Goal: Information Seeking & Learning: Learn about a topic

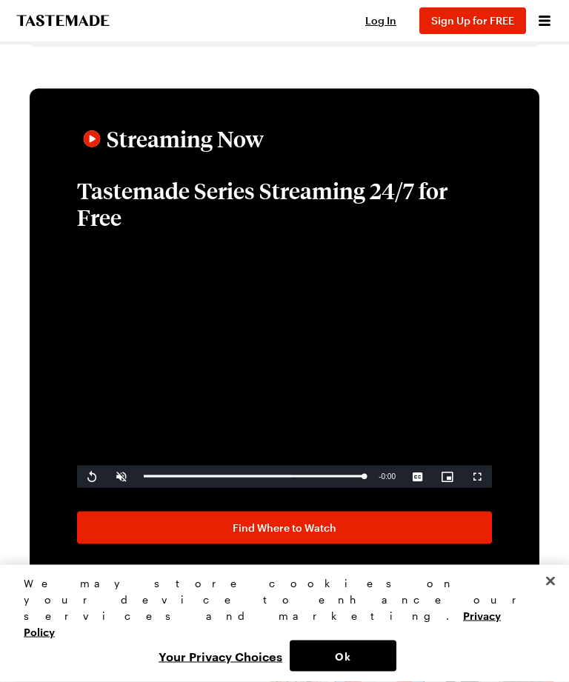
scroll to position [2509, 0]
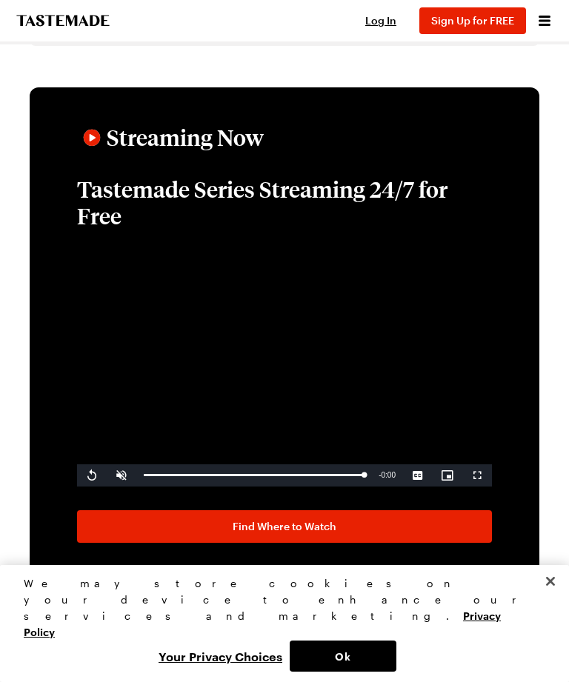
click at [358, 672] on button "Ok" at bounding box center [343, 655] width 107 height 31
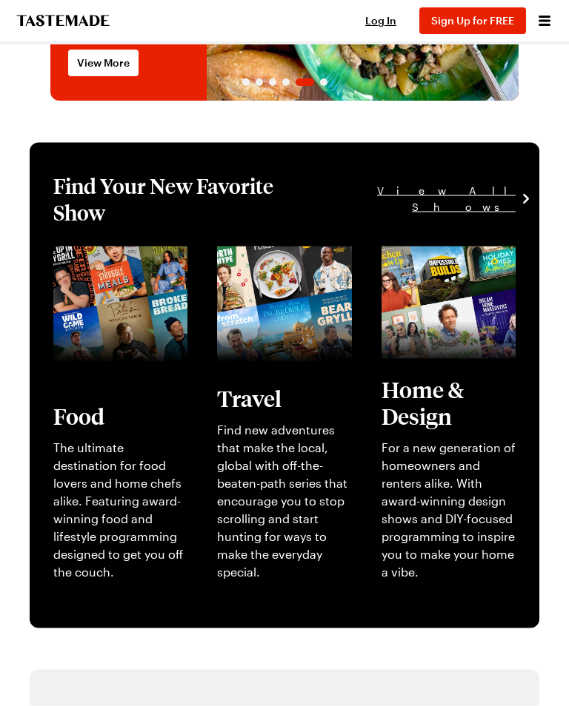
scroll to position [229, 0]
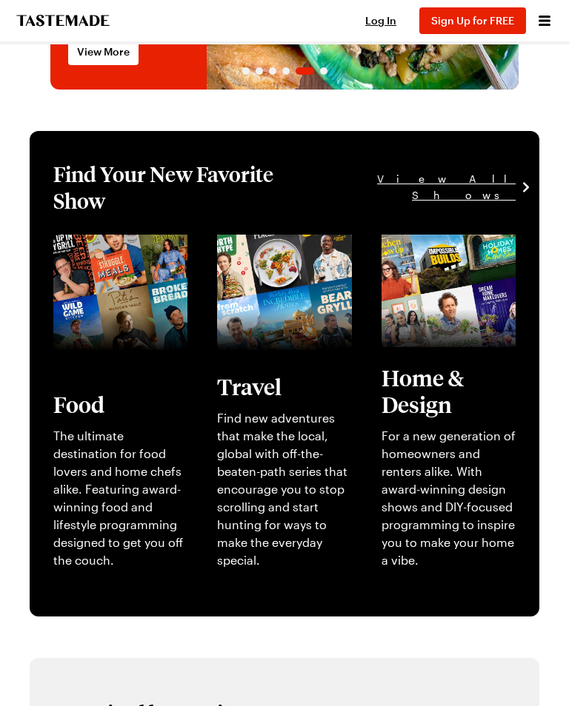
click at [110, 268] on link "View full content for [object Object]" at bounding box center [110, 252] width 114 height 32
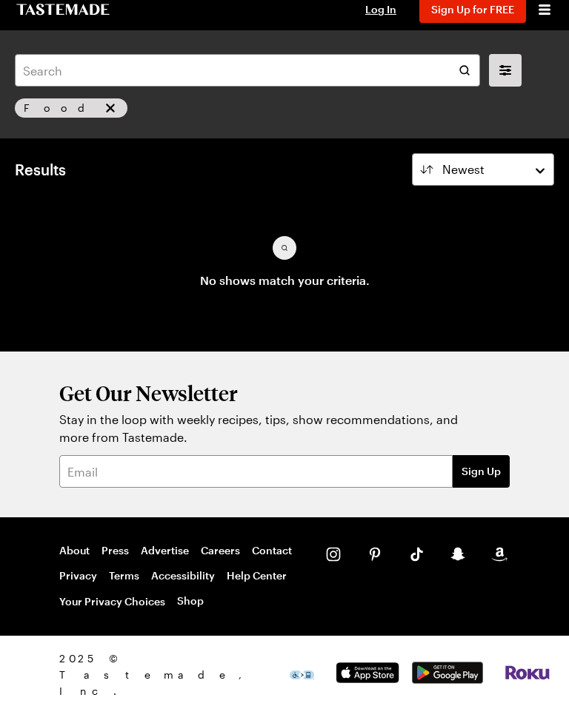
scroll to position [13, 0]
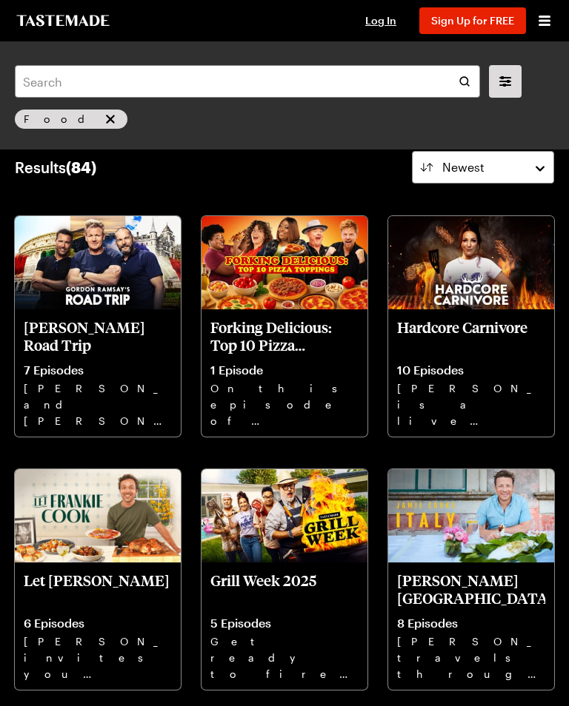
click at [481, 574] on p "[PERSON_NAME] [GEOGRAPHIC_DATA]" at bounding box center [471, 590] width 148 height 36
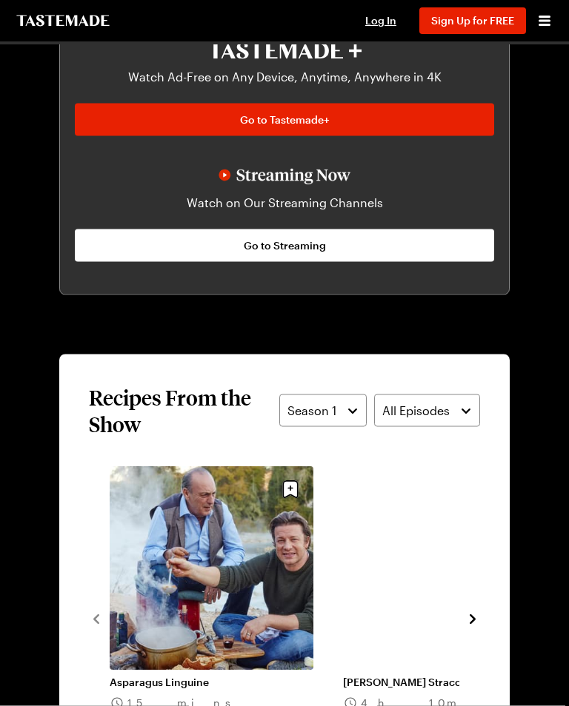
scroll to position [1029, 0]
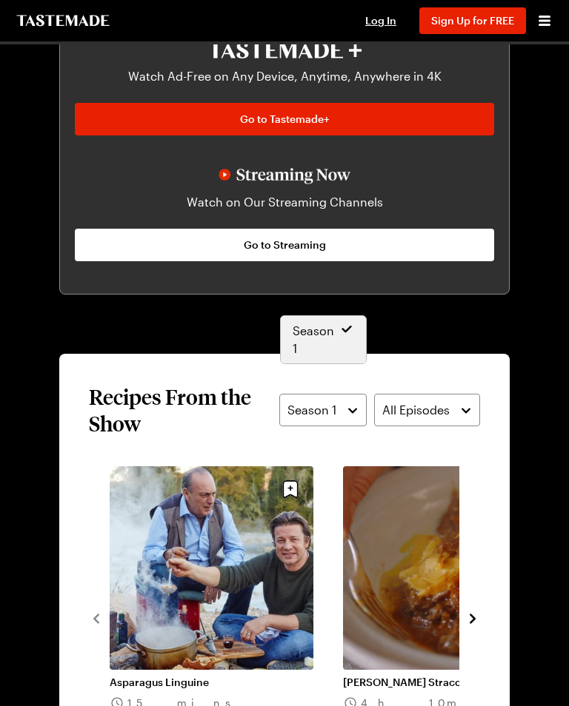
click at [351, 394] on button "Season 1" at bounding box center [322, 410] width 87 height 33
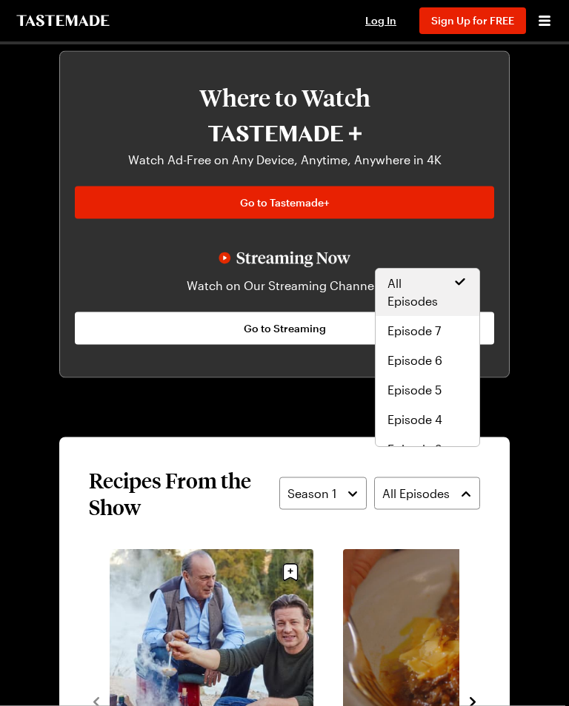
scroll to position [956, 0]
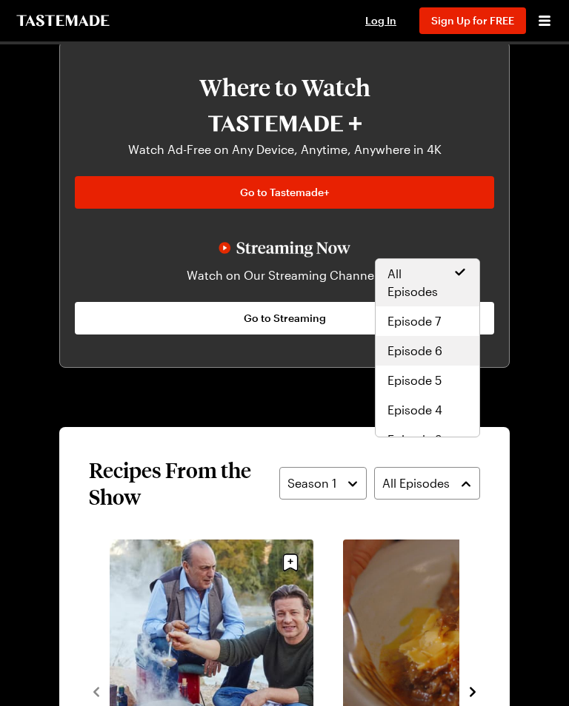
click at [431, 352] on span "Episode 6" at bounding box center [414, 351] width 55 height 18
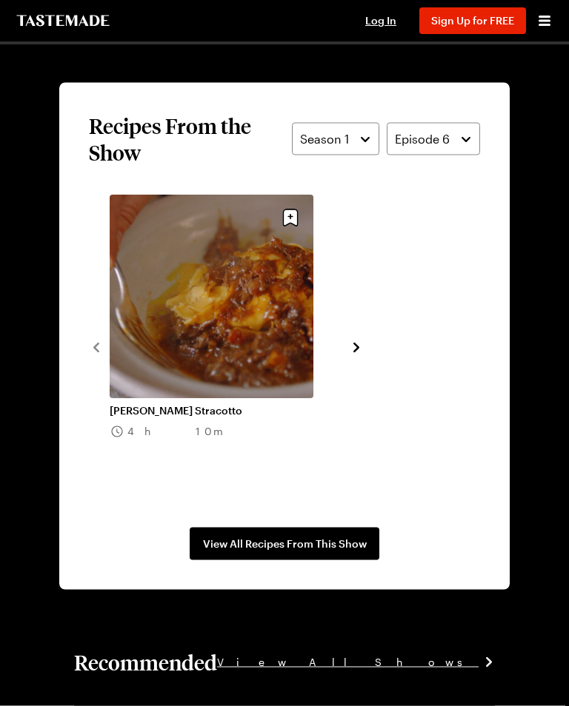
scroll to position [1299, 0]
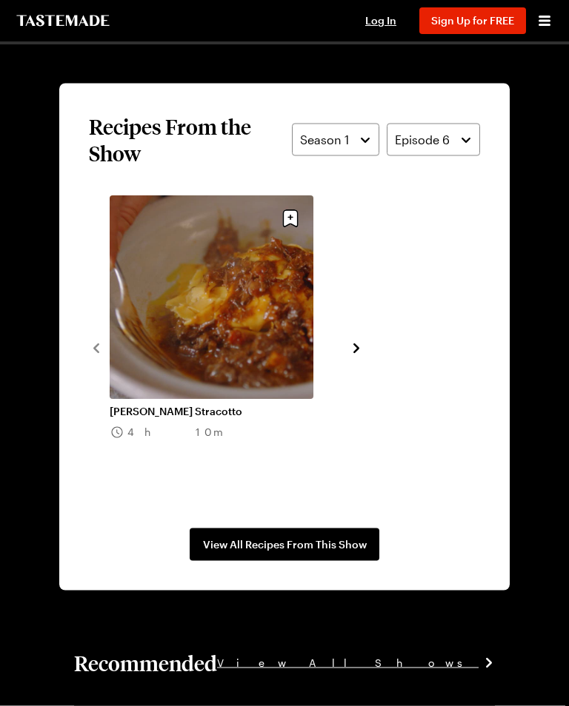
click at [310, 538] on span "View All Recipes From This Show" at bounding box center [285, 545] width 164 height 15
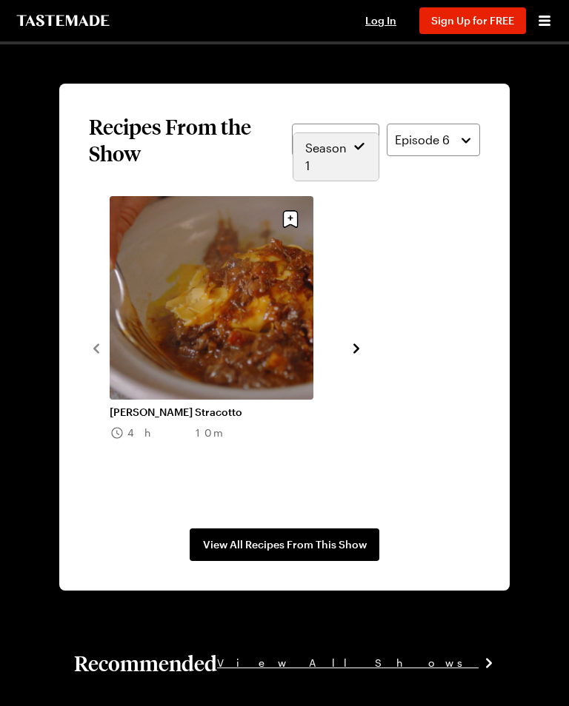
click at [361, 148] on icon at bounding box center [359, 146] width 15 height 15
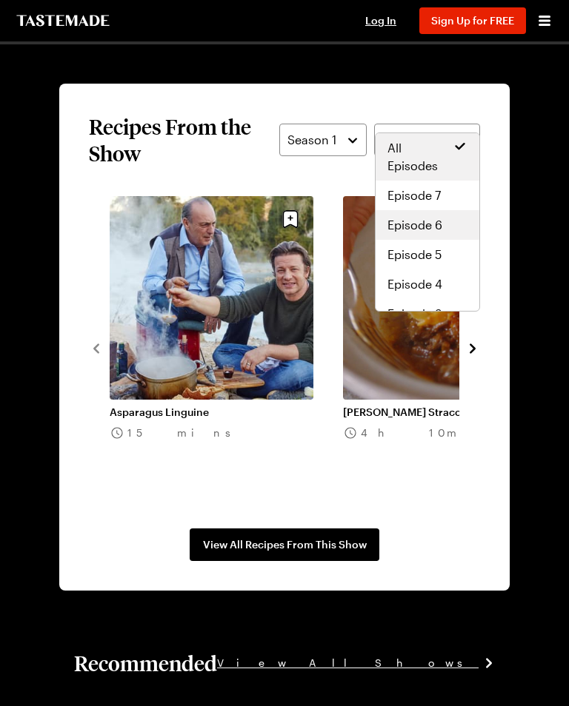
click at [429, 225] on span "Episode 6" at bounding box center [414, 225] width 55 height 18
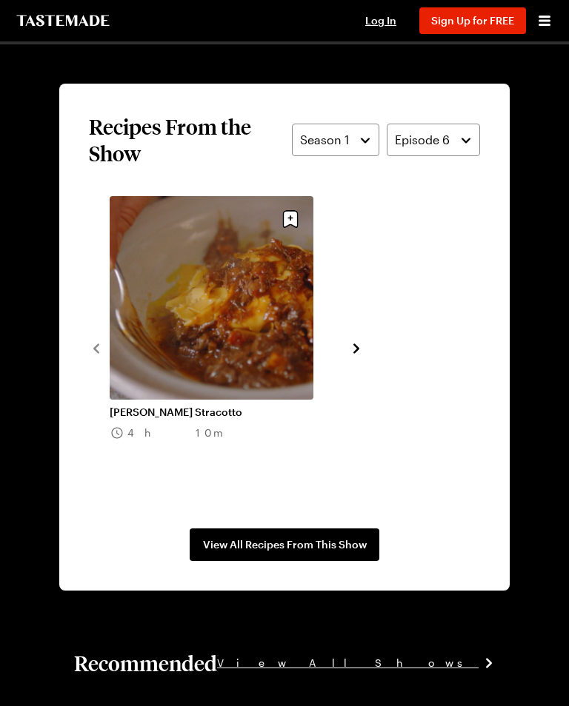
click at [360, 341] on icon "navigate to next item" at bounding box center [356, 348] width 15 height 15
click at [358, 341] on icon "navigate to next item" at bounding box center [356, 348] width 15 height 15
click at [308, 538] on span "View All Recipes From This Show" at bounding box center [285, 545] width 164 height 15
click at [313, 538] on span "View All Recipes From This Show" at bounding box center [285, 545] width 164 height 15
click at [374, 124] on button "Season 1" at bounding box center [335, 140] width 87 height 33
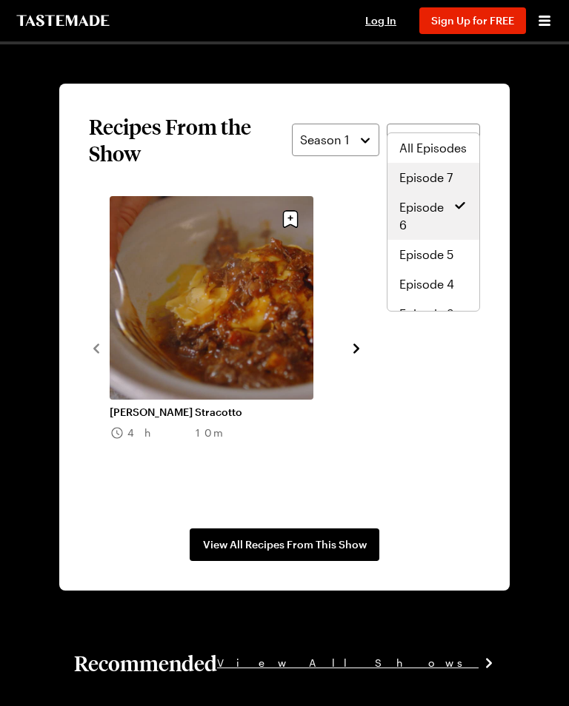
click at [441, 178] on span "Episode 7" at bounding box center [425, 178] width 53 height 18
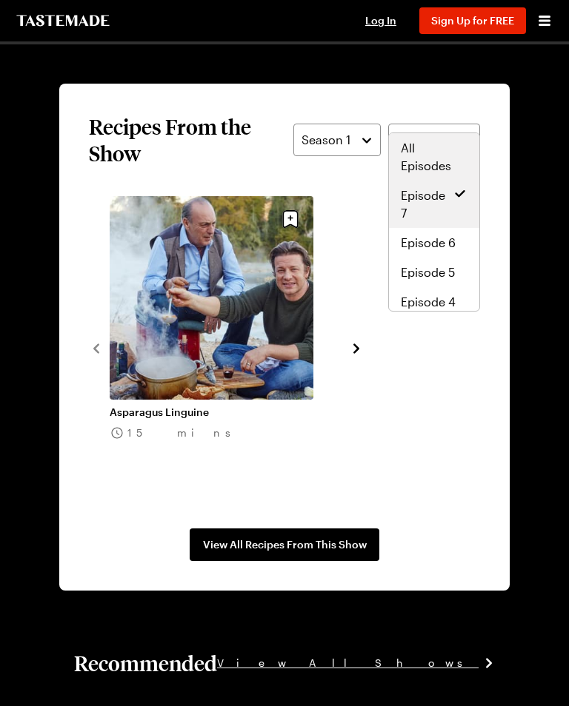
click at [422, 150] on span "All Episodes" at bounding box center [434, 157] width 67 height 36
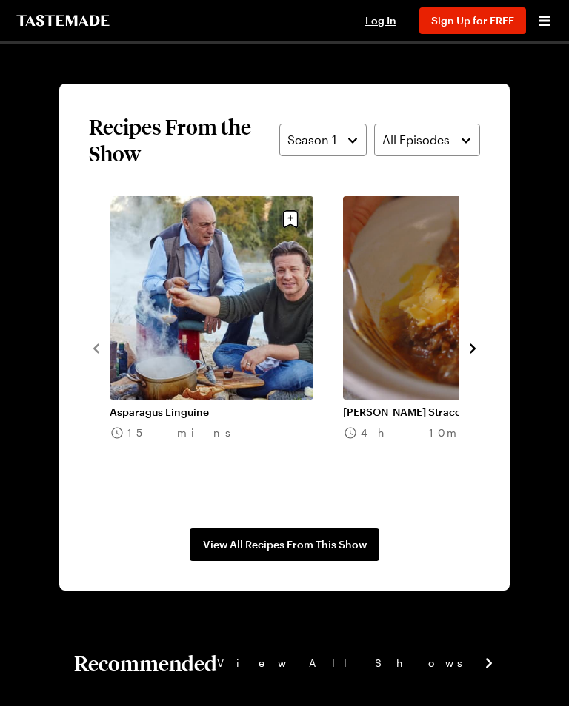
click at [322, 538] on span "View All Recipes From This Show" at bounding box center [285, 545] width 164 height 15
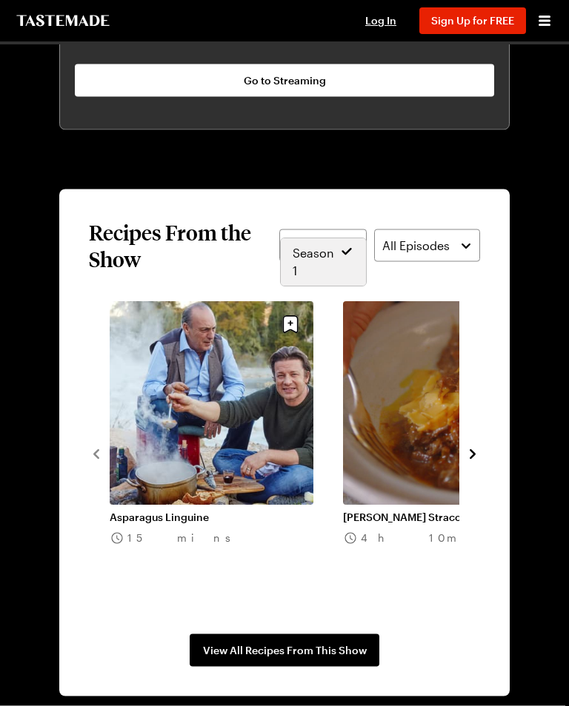
scroll to position [1194, 0]
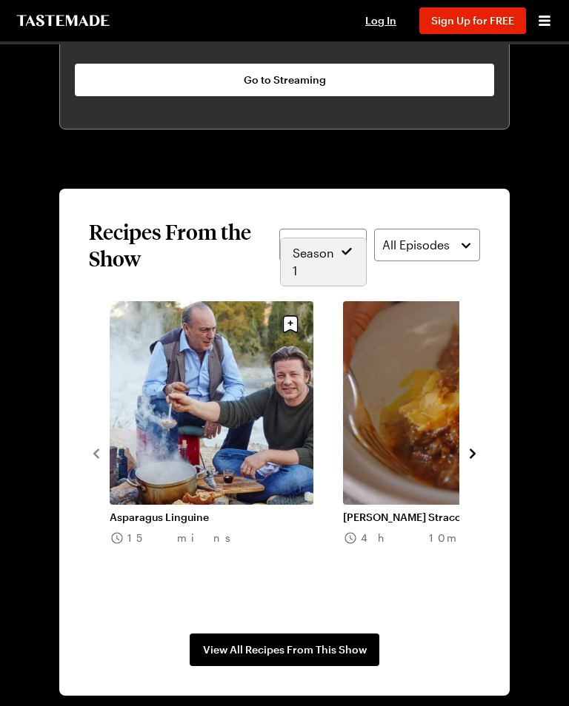
click at [325, 277] on span "Season 1" at bounding box center [315, 262] width 47 height 36
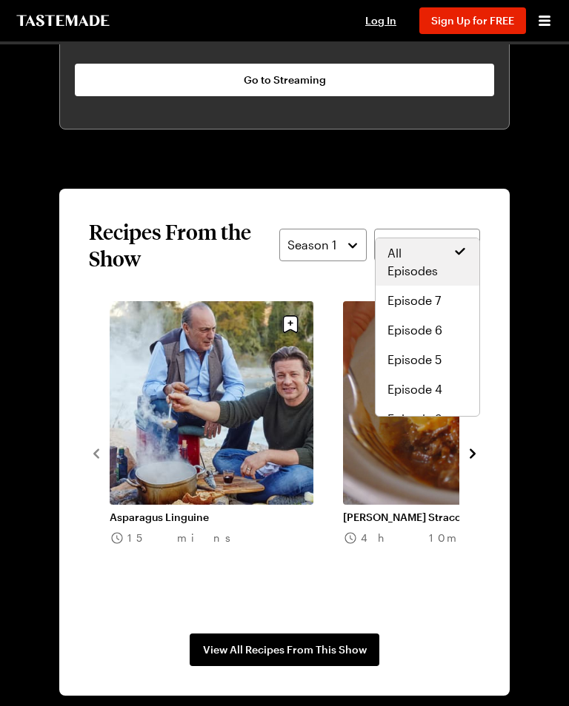
scroll to position [0, 0]
click at [470, 229] on button "All Episodes" at bounding box center [427, 245] width 106 height 33
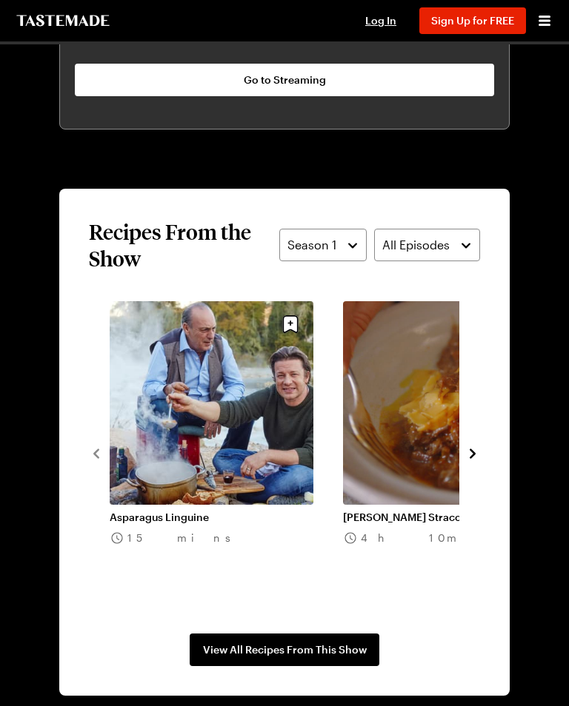
click at [473, 449] on icon "navigate to next item" at bounding box center [472, 454] width 6 height 10
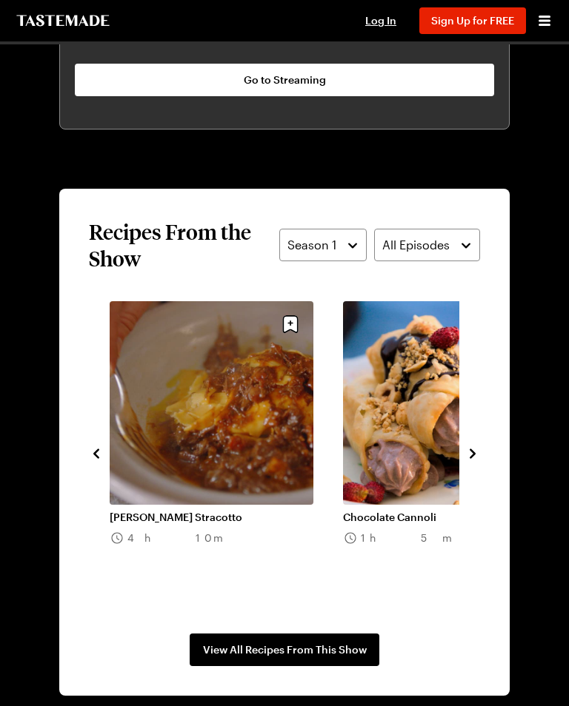
click at [472, 446] on icon "navigate to next item" at bounding box center [472, 453] width 15 height 15
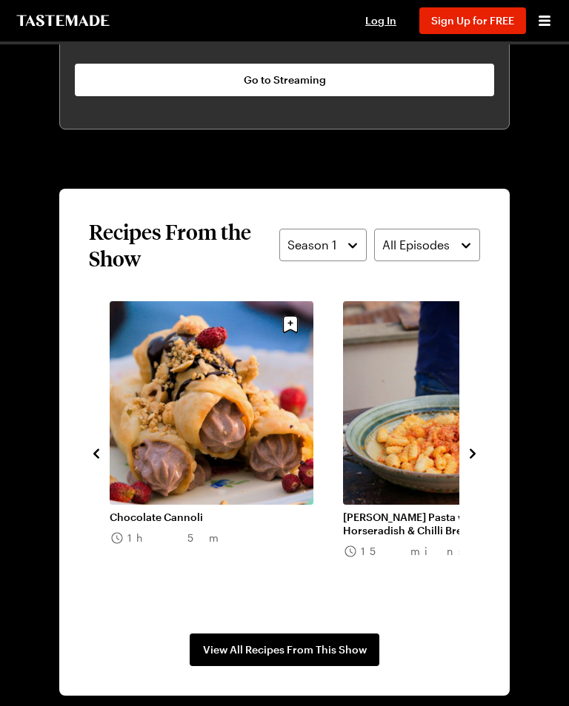
click at [473, 449] on icon "navigate to next item" at bounding box center [472, 454] width 6 height 10
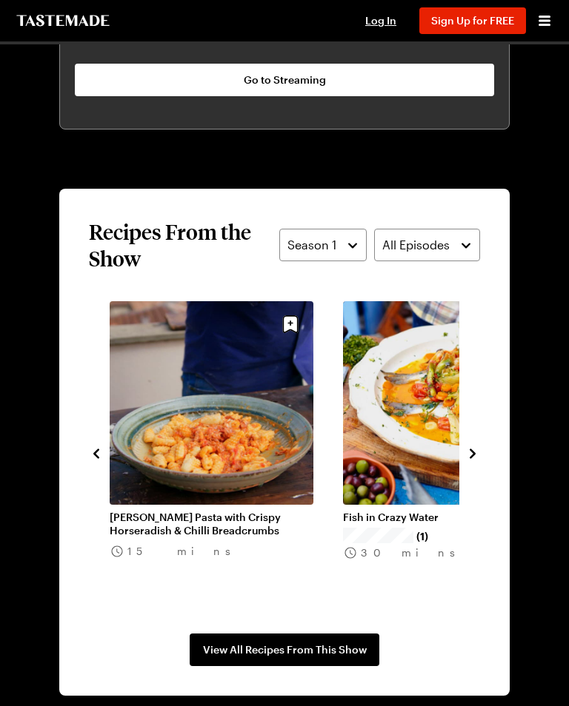
click at [469, 446] on icon "navigate to next item" at bounding box center [472, 453] width 15 height 15
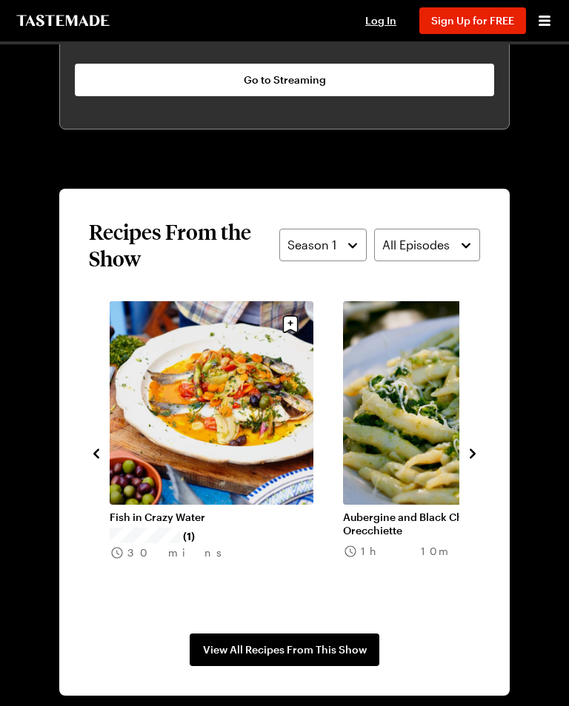
click at [474, 446] on icon "navigate to next item" at bounding box center [472, 453] width 15 height 15
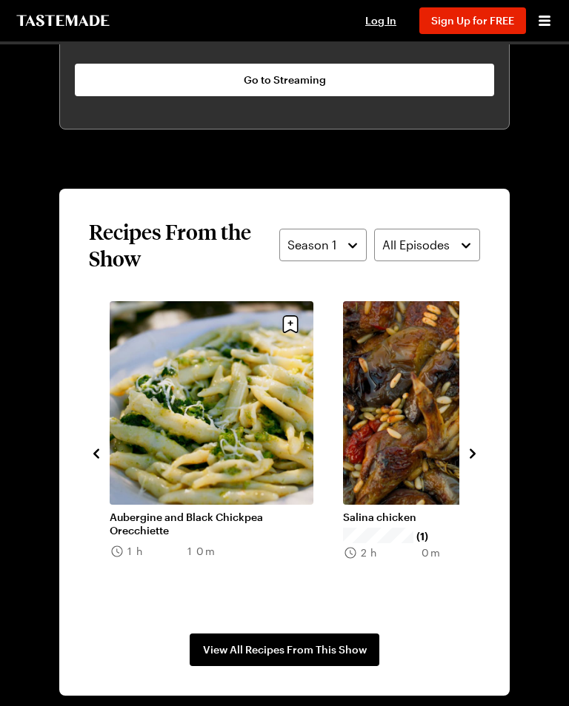
click at [472, 449] on icon "navigate to next item" at bounding box center [472, 454] width 6 height 10
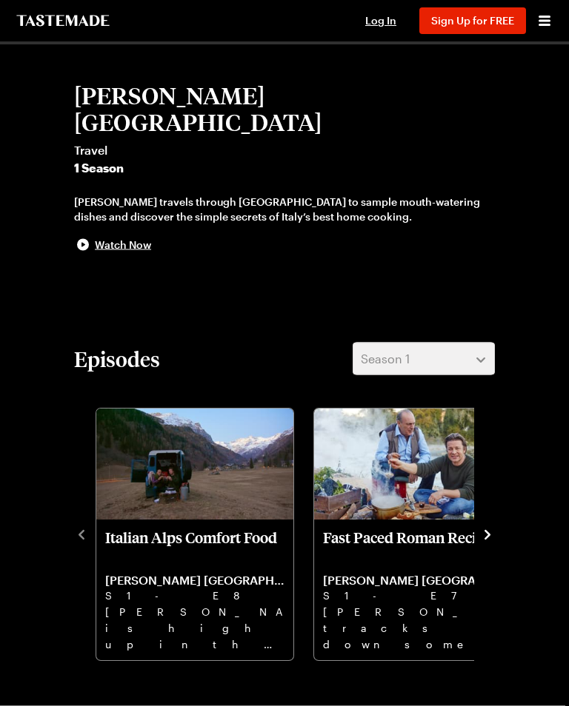
scroll to position [275, 0]
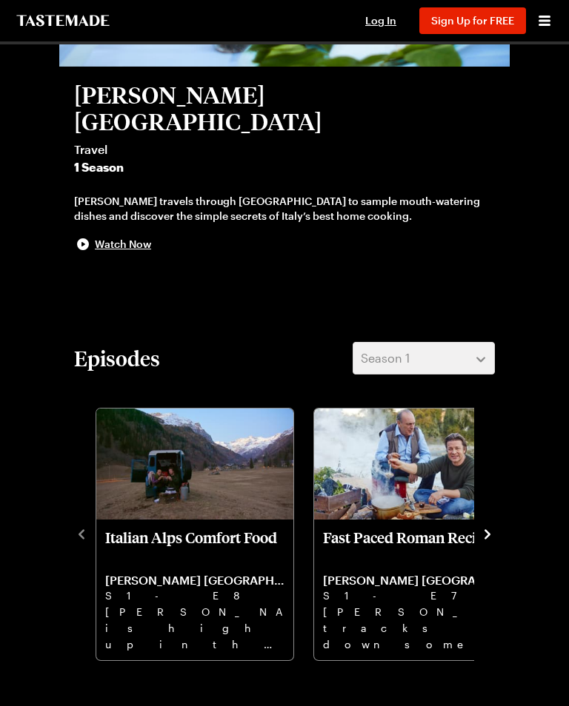
click at [67, 506] on div "Episodes Season 1 Italian Alps Comfort Food Jamie Oliver Cooks Italy S1 - E8 Ja…" at bounding box center [284, 502] width 450 height 320
click at [72, 501] on div "Episodes Season 1 Italian Alps Comfort Food Jamie Oliver Cooks Italy S1 - E8 Ja…" at bounding box center [284, 502] width 450 height 320
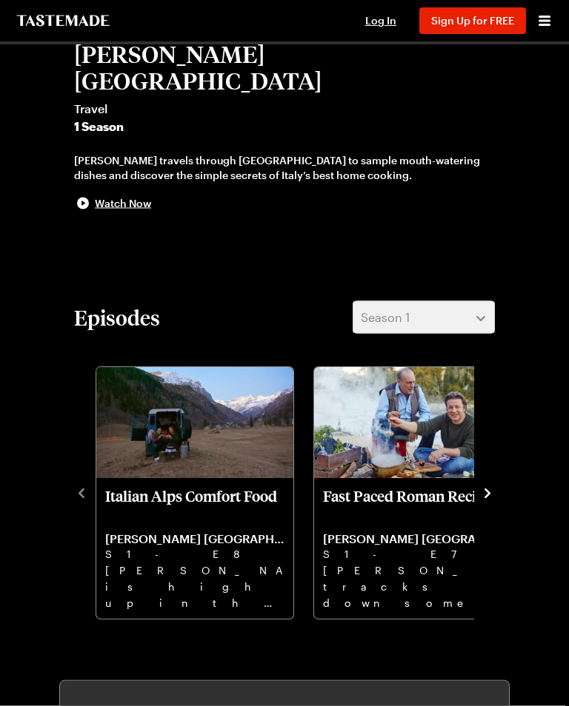
scroll to position [318, 0]
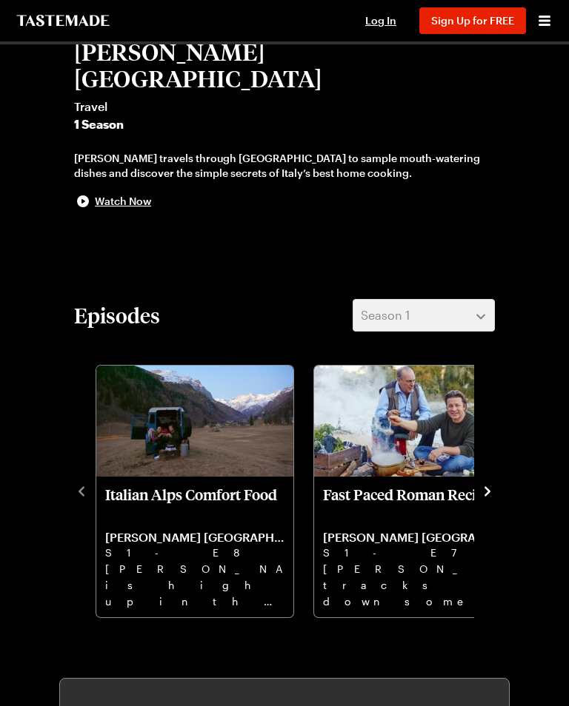
click at [501, 458] on div "Episodes Season 1 Italian Alps Comfort Food Jamie Oliver Cooks Italy S1 - E8 Ja…" at bounding box center [284, 459] width 450 height 320
click at [493, 481] on button "navigate to next item" at bounding box center [487, 490] width 15 height 18
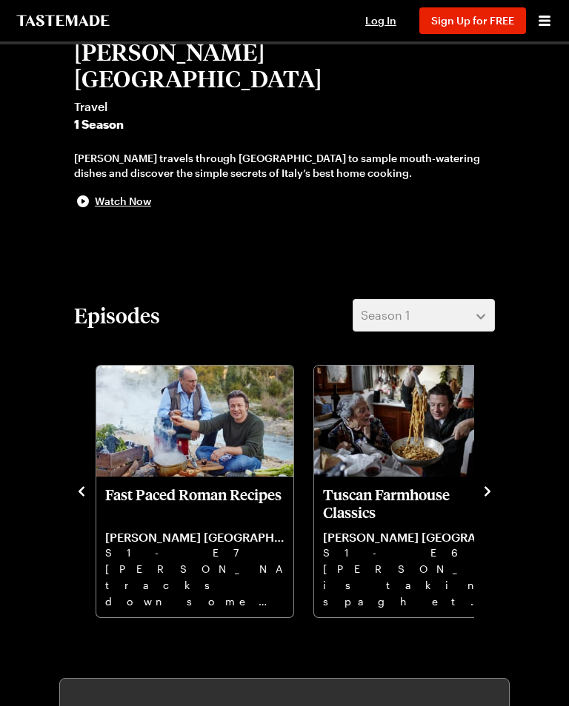
click at [493, 481] on button "navigate to next item" at bounding box center [487, 490] width 15 height 18
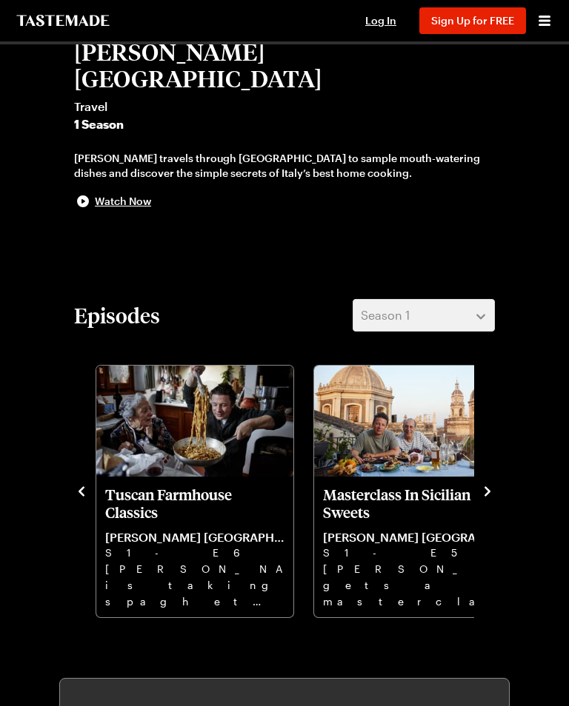
click at [492, 481] on button "navigate to next item" at bounding box center [487, 490] width 15 height 18
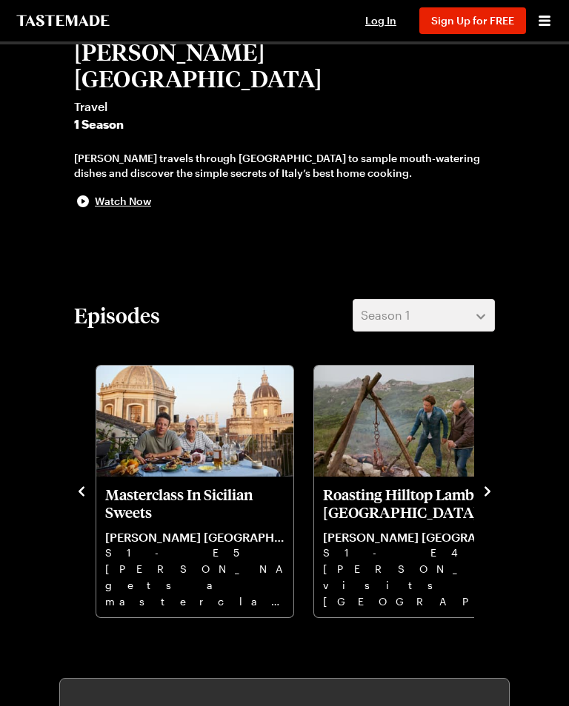
click at [487, 484] on icon "navigate to next item" at bounding box center [487, 491] width 15 height 15
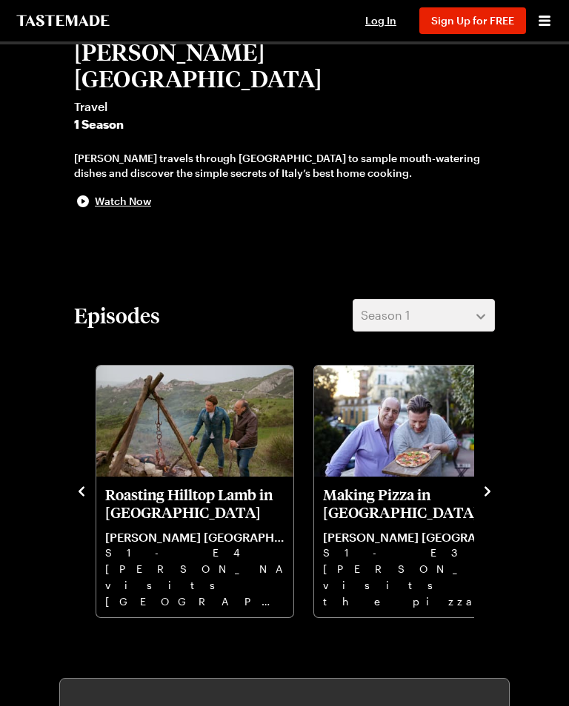
click at [491, 484] on icon "navigate to next item" at bounding box center [487, 491] width 15 height 15
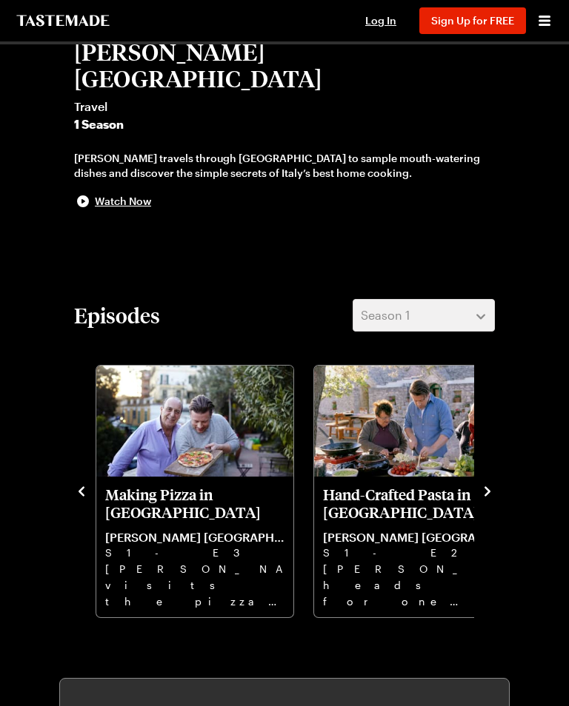
click at [493, 484] on icon "navigate to next item" at bounding box center [487, 491] width 15 height 15
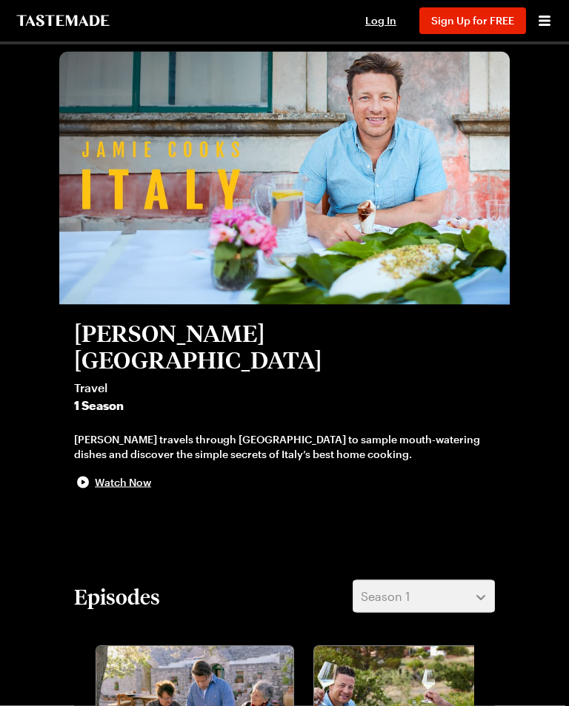
scroll to position [0, 0]
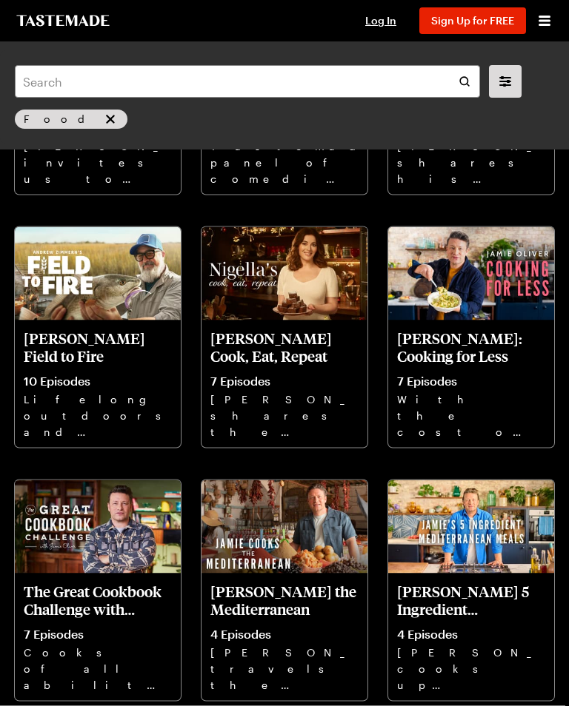
scroll to position [1017, 0]
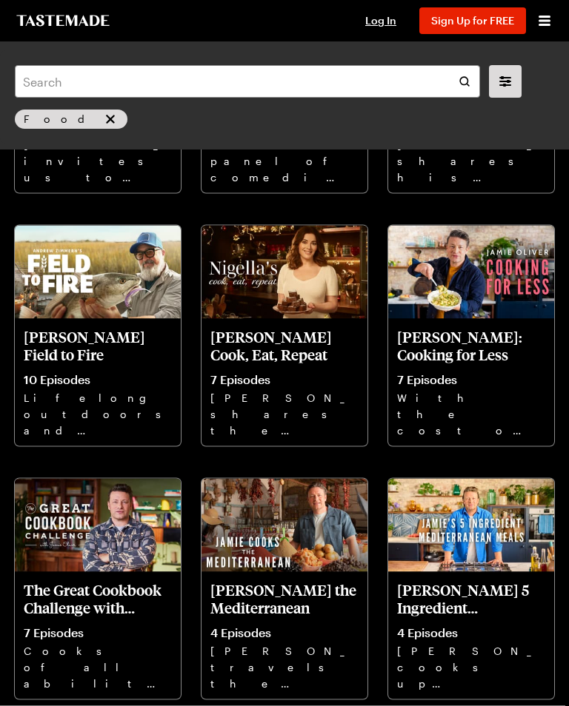
click at [474, 363] on div "Jamie Oliver: Cooking for Less 7 Episodes With the cost of food on the rise, Co…" at bounding box center [471, 382] width 166 height 127
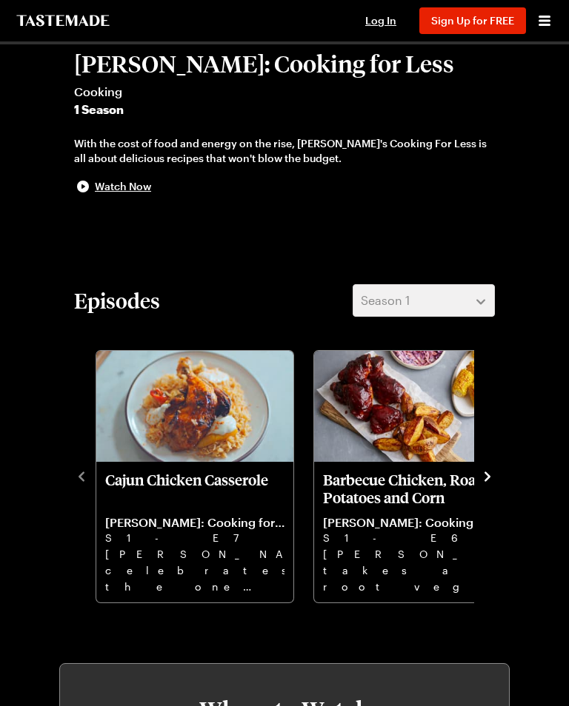
scroll to position [299, 0]
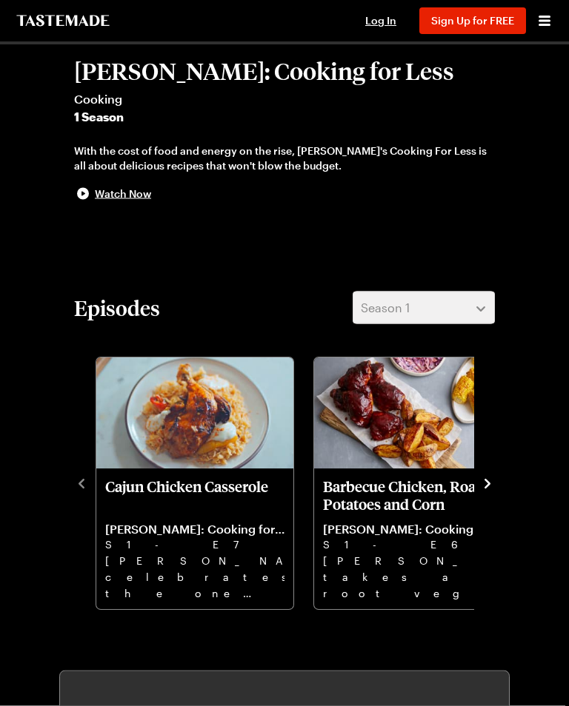
click at [497, 474] on div "Episodes Season 1 Cajun Chicken Casserole Jamie Oliver: Cooking for Less S1 - E…" at bounding box center [284, 452] width 450 height 320
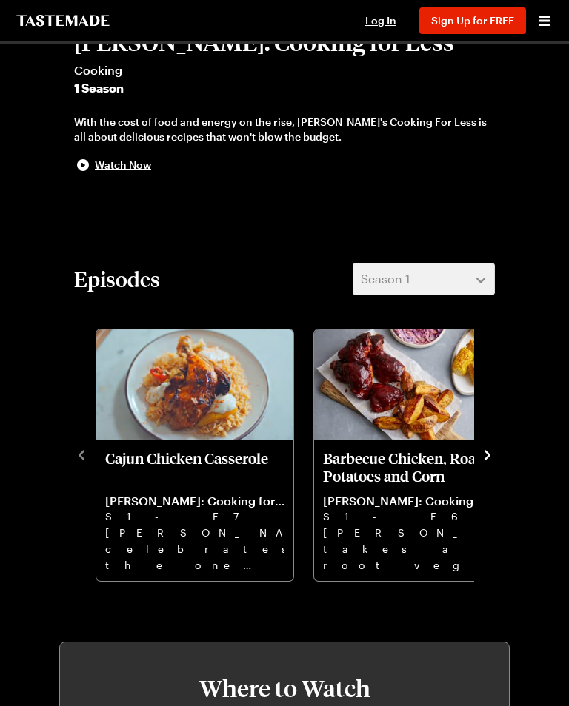
scroll to position [327, 0]
click at [411, 497] on p "Jamie Oliver: Cooking for Less" at bounding box center [412, 502] width 179 height 15
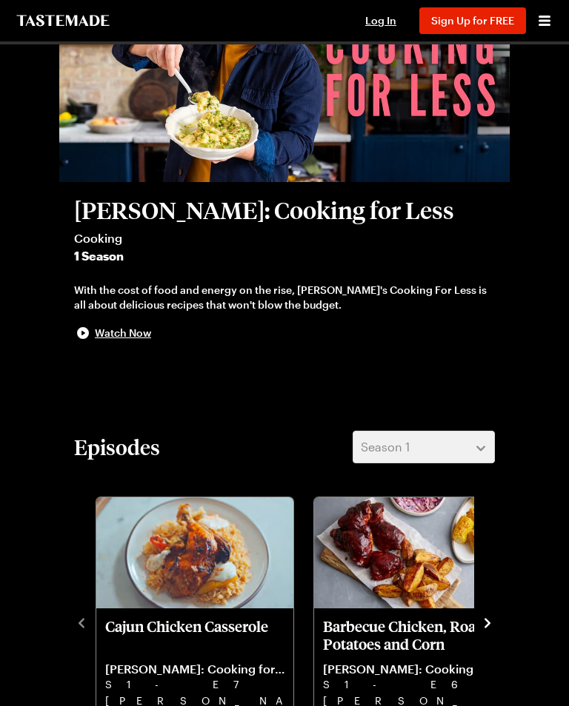
scroll to position [157, 0]
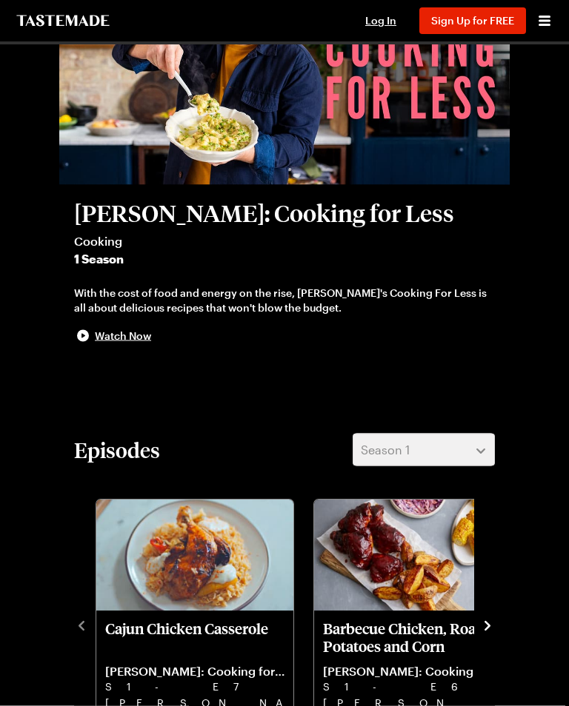
click at [116, 339] on span "Watch Now" at bounding box center [123, 336] width 56 height 15
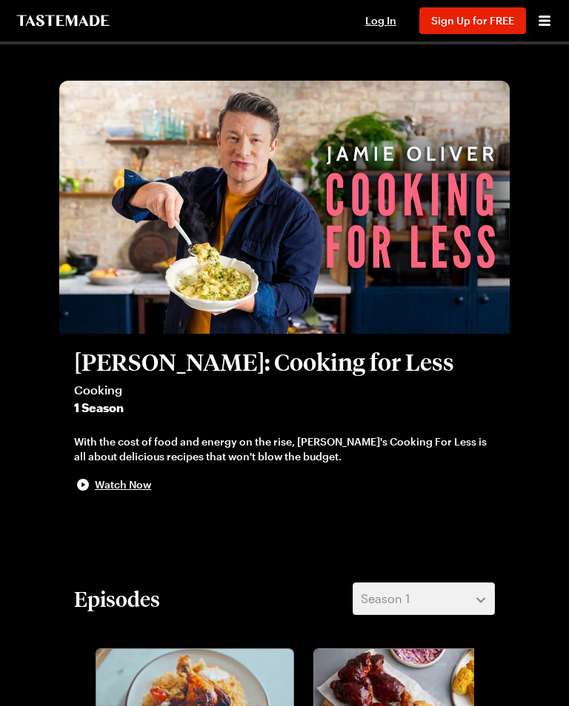
scroll to position [16, 0]
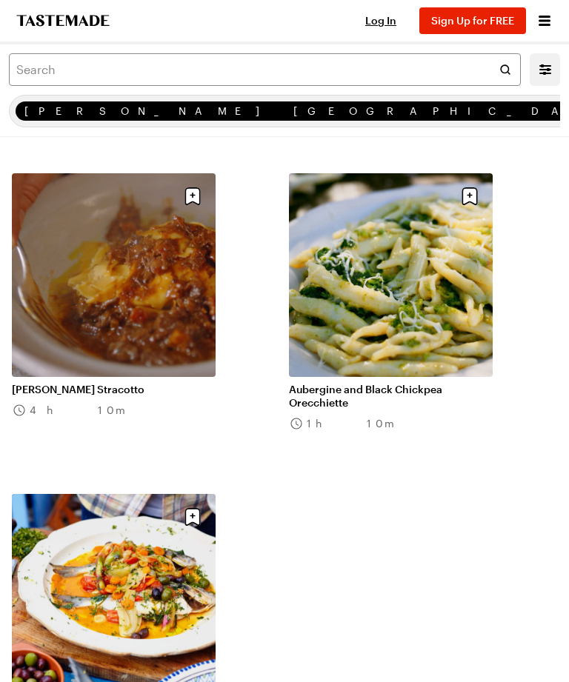
scroll to position [707, 0]
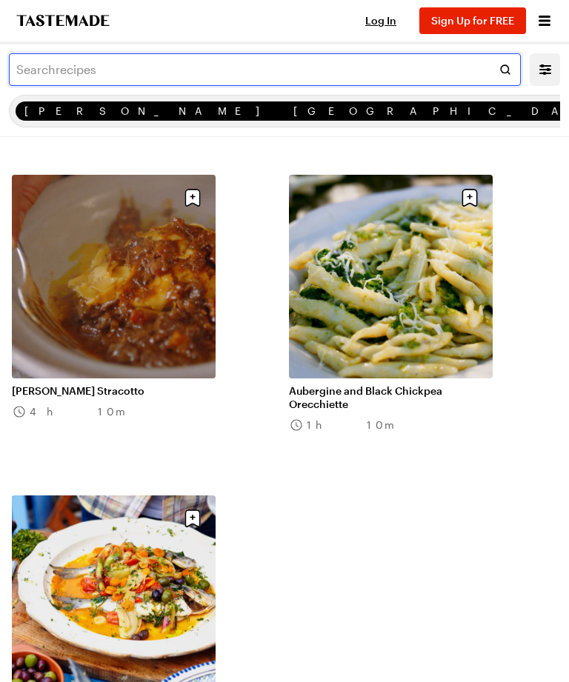
click at [96, 72] on input "text" at bounding box center [265, 69] width 512 height 33
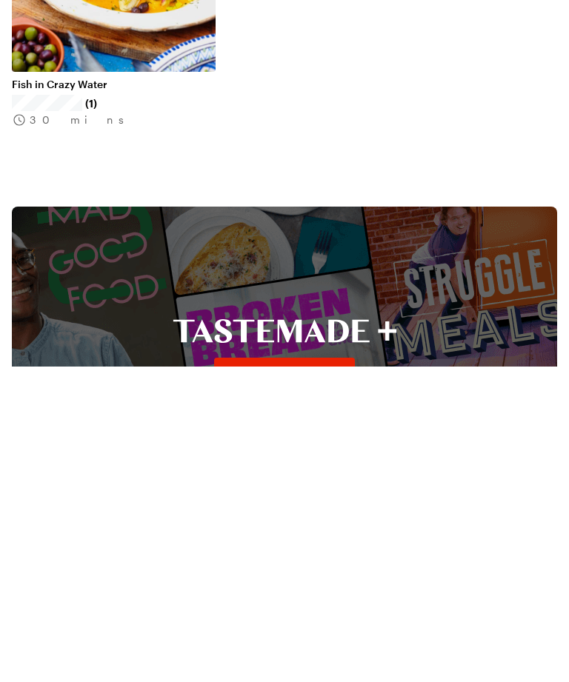
scroll to position [53, 0]
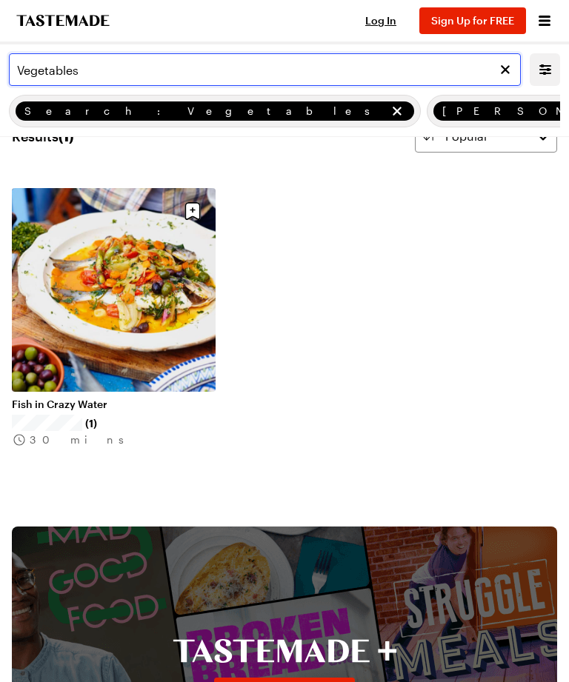
type input "Vegetables"
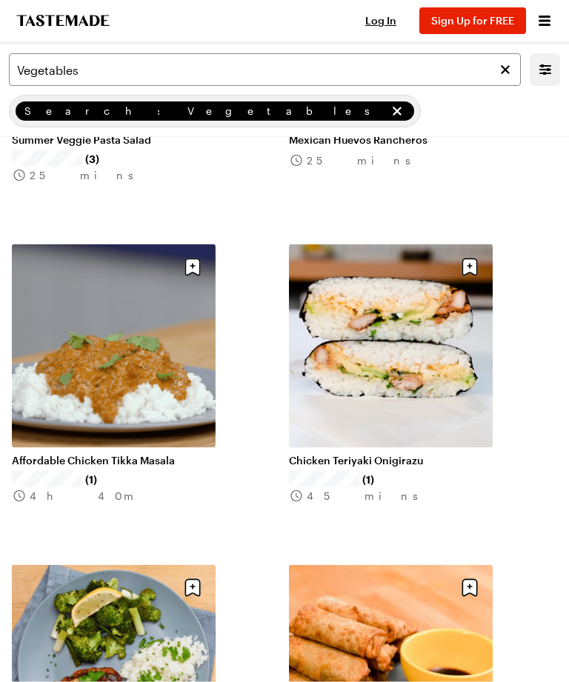
scroll to position [3203, 0]
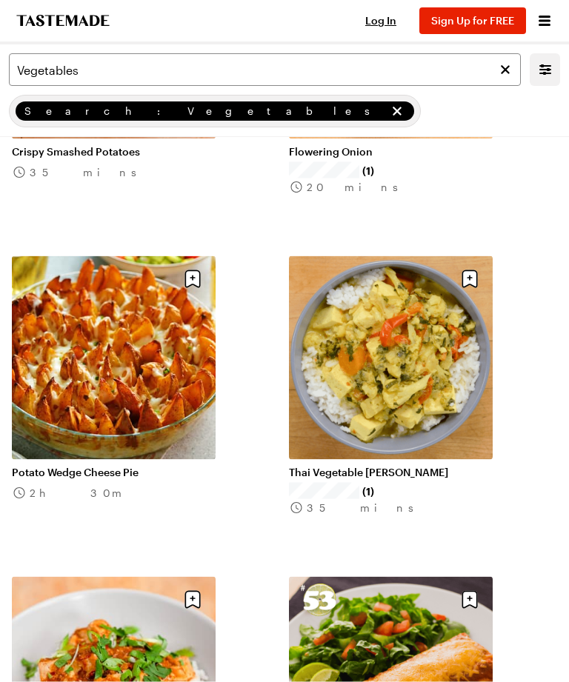
scroll to position [7039, 0]
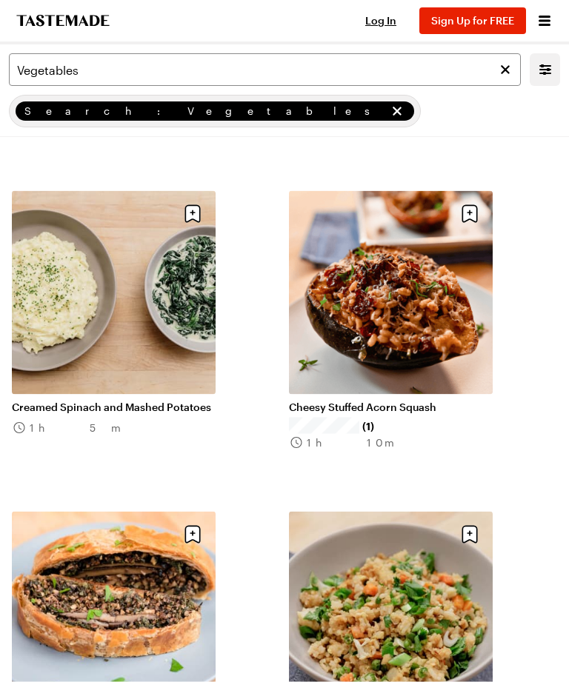
scroll to position [10951, 0]
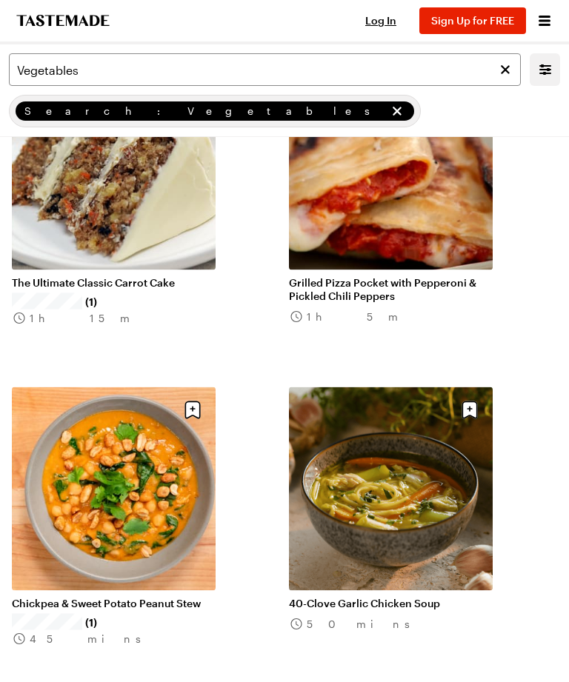
scroll to position [14283, 0]
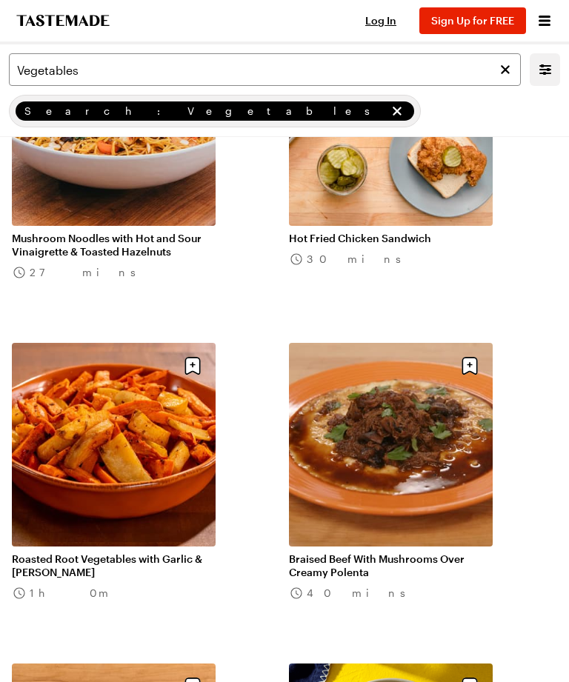
scroll to position [17198, 0]
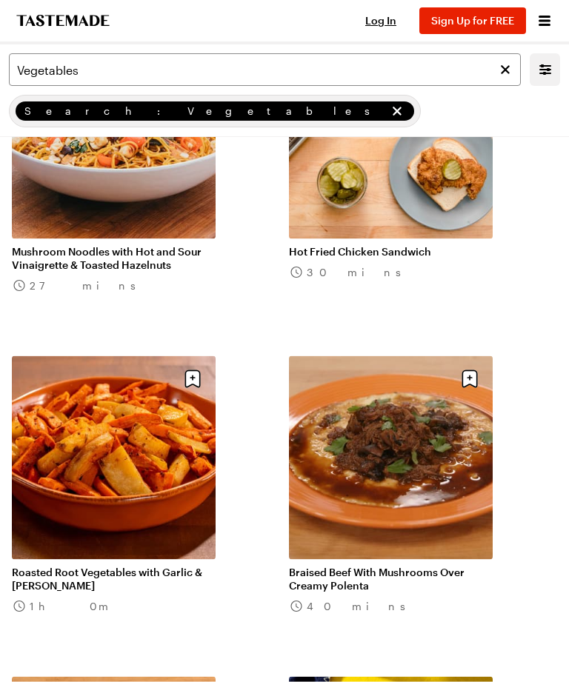
click at [133, 566] on link "Roasted Root Vegetables with Garlic & Rosemary" at bounding box center [114, 579] width 204 height 27
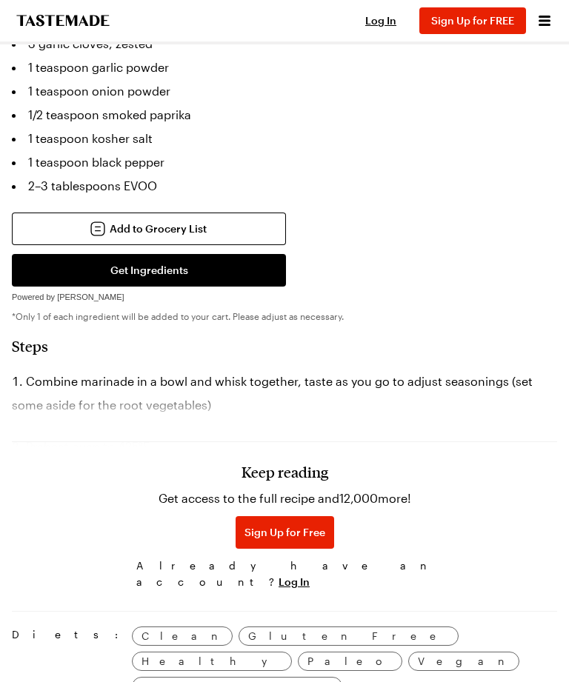
scroll to position [929, 0]
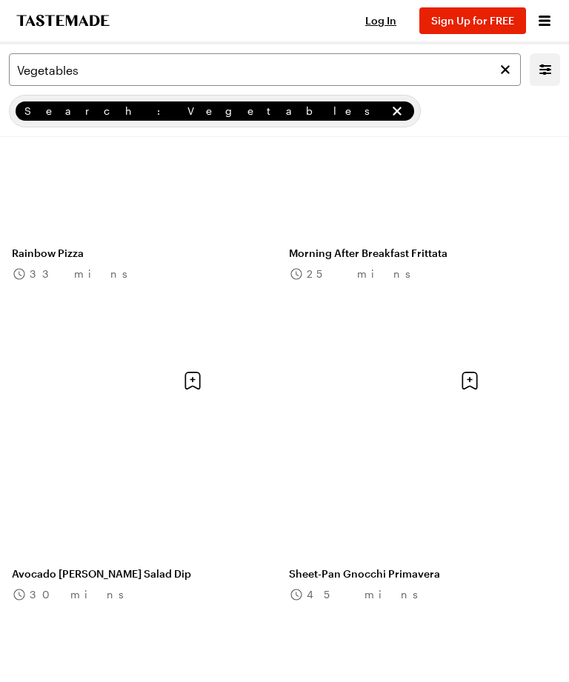
scroll to position [11955, 0]
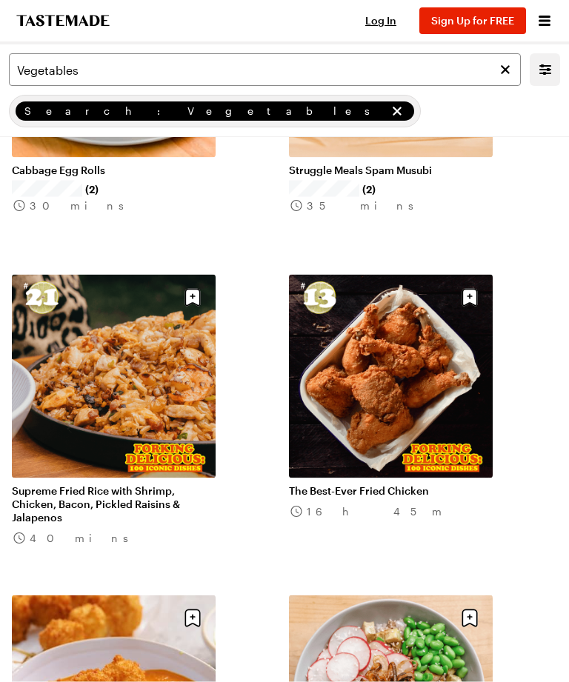
scroll to position [13484, 0]
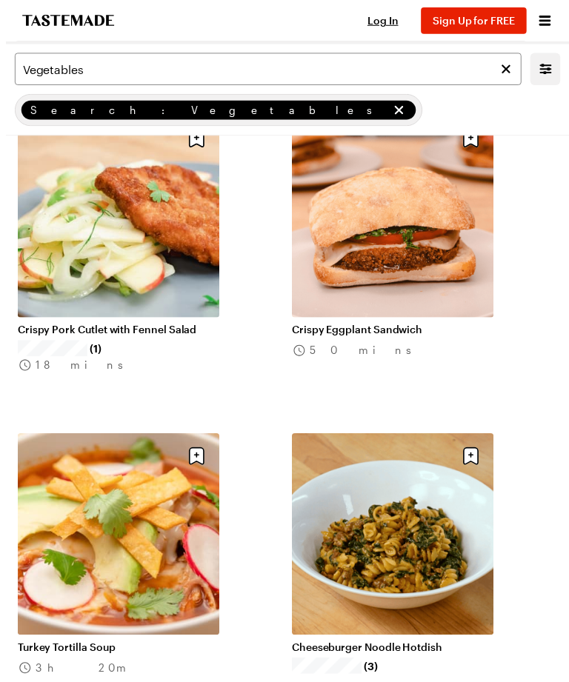
scroll to position [18461, 0]
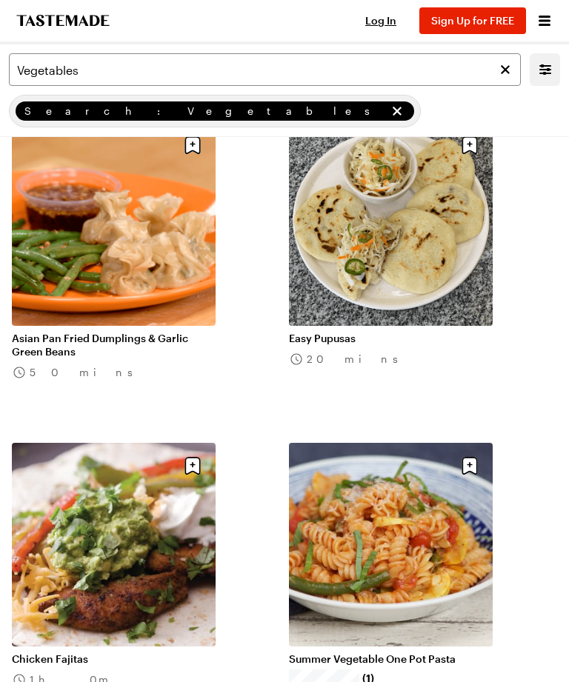
scroll to position [21011, 0]
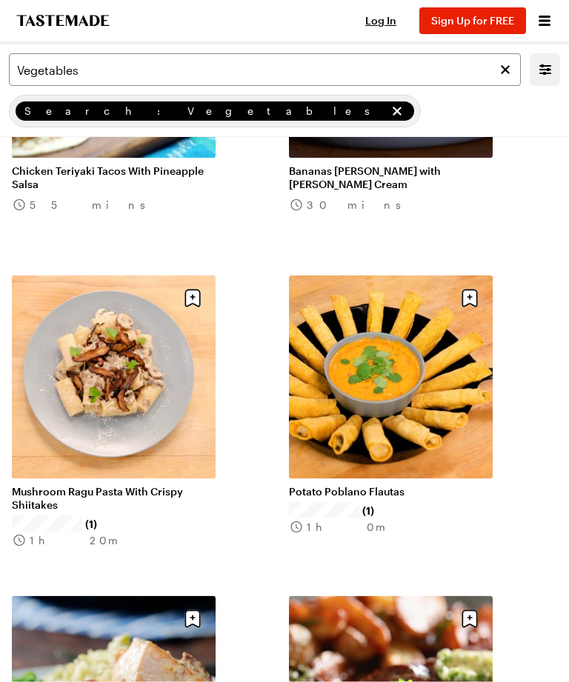
scroll to position [21818, 0]
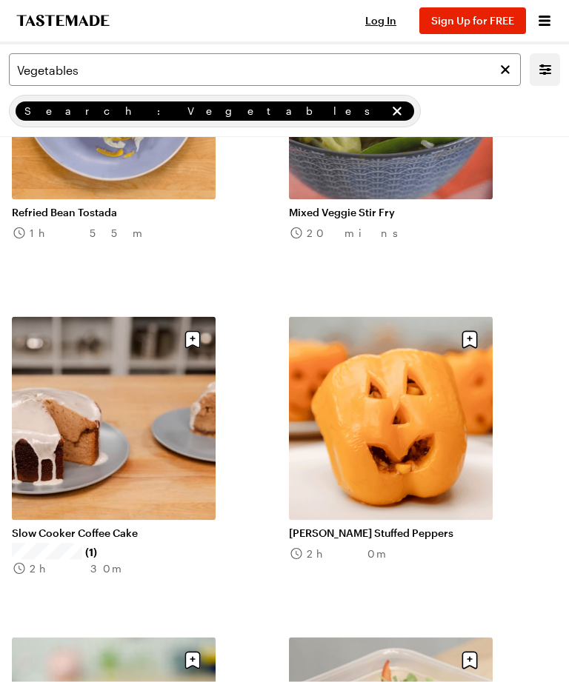
scroll to position [24672, 0]
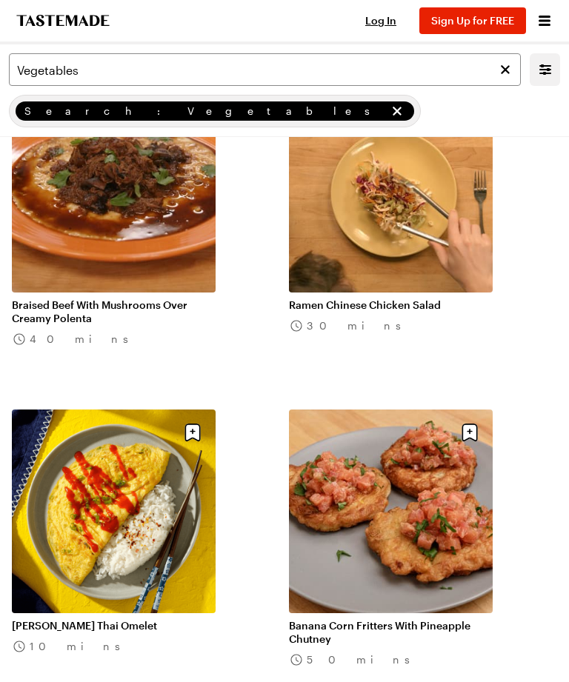
scroll to position [26495, 0]
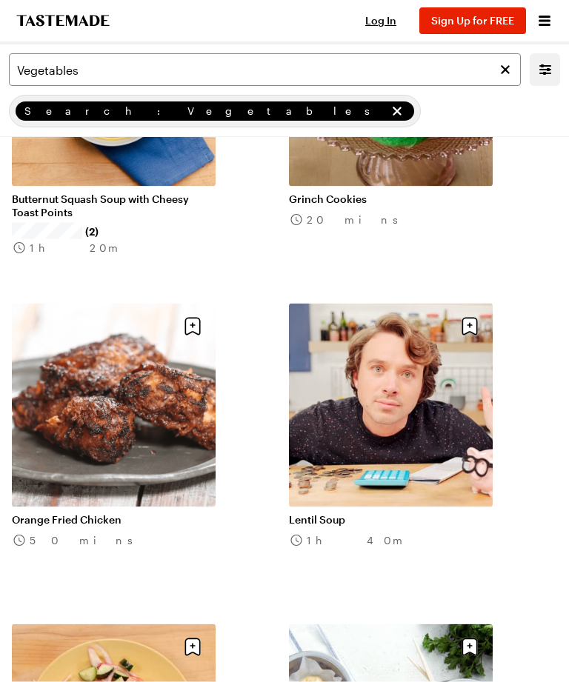
scroll to position [30127, 0]
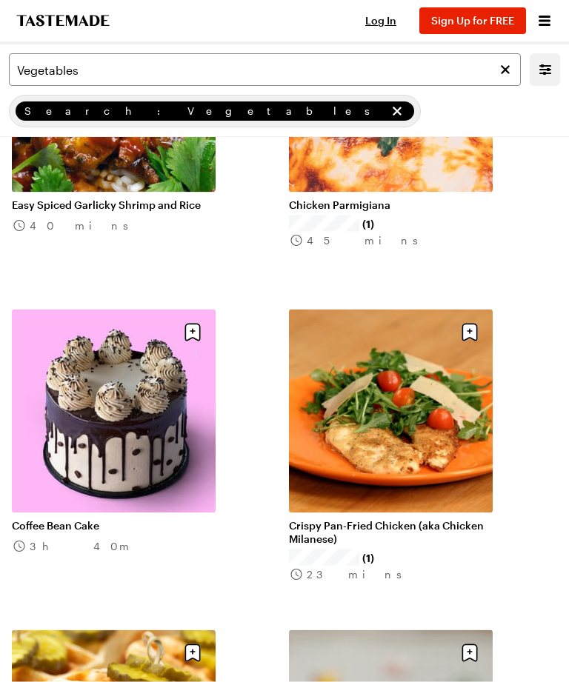
scroll to position [33648, 0]
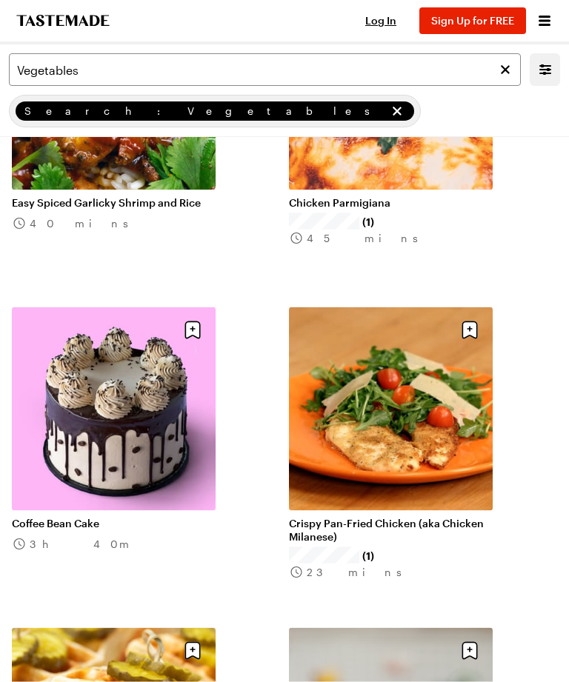
click at [506, 70] on icon "Clear search" at bounding box center [505, 69] width 9 height 9
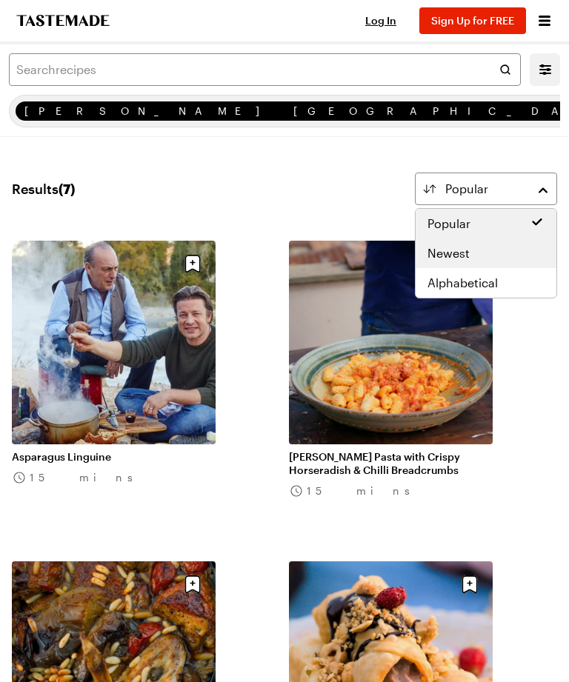
click at [468, 248] on span "Newest" at bounding box center [448, 253] width 42 height 18
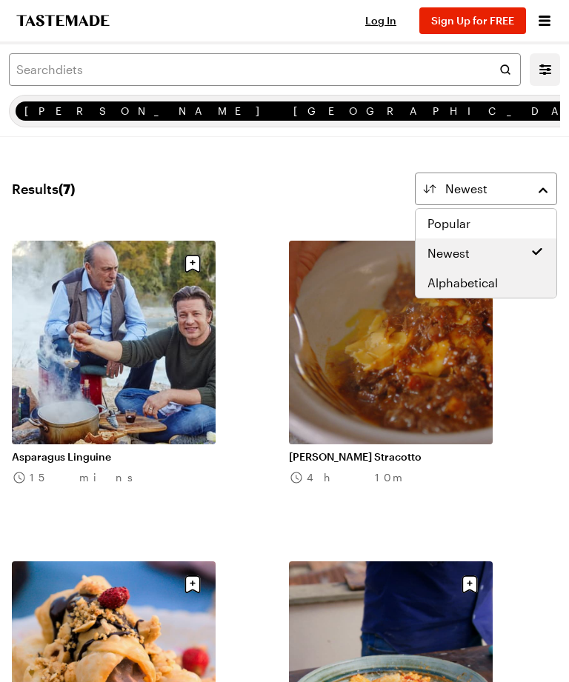
click at [522, 284] on div "Alphabetical" at bounding box center [485, 283] width 117 height 18
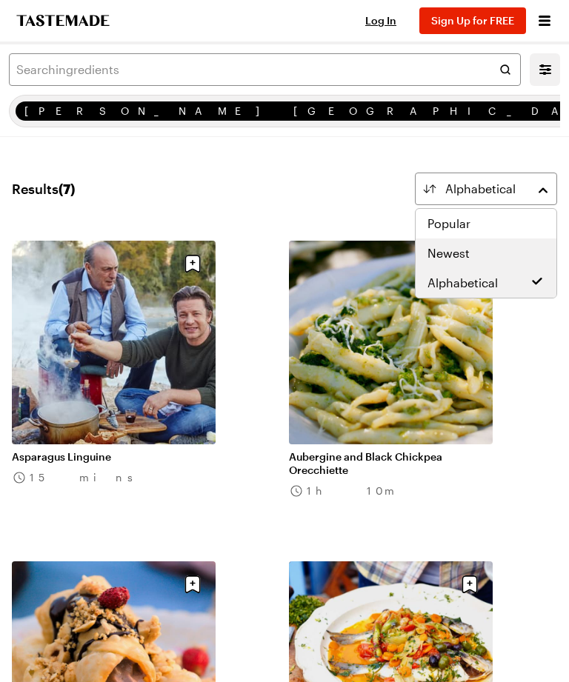
click at [481, 252] on div "Newest" at bounding box center [485, 253] width 117 height 18
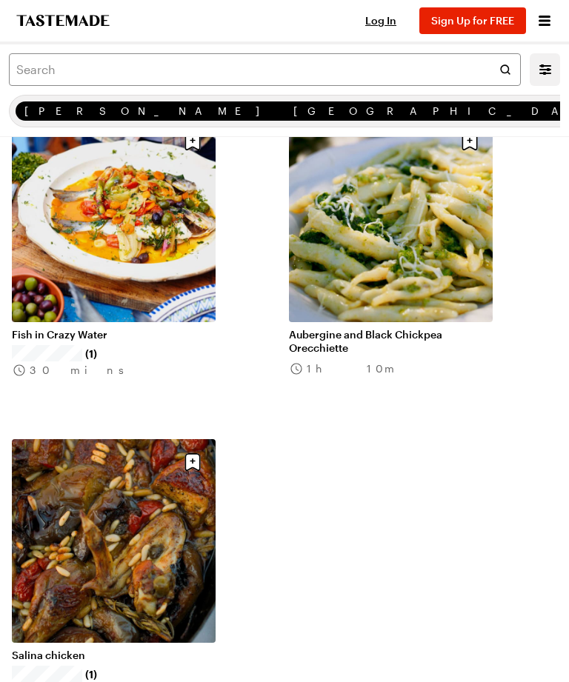
scroll to position [777, 0]
